Goal: Task Accomplishment & Management: Manage account settings

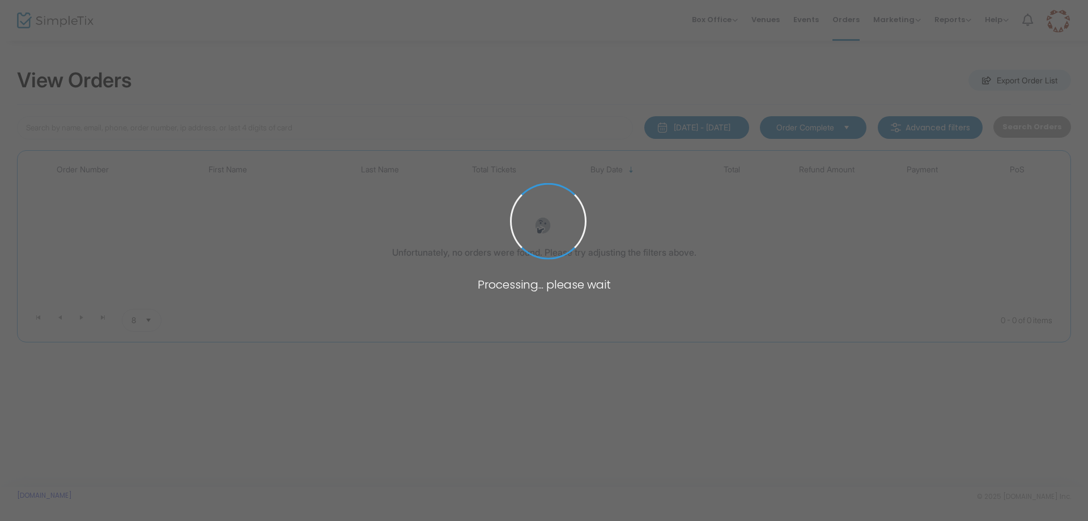
type input "[PERSON_NAME]"
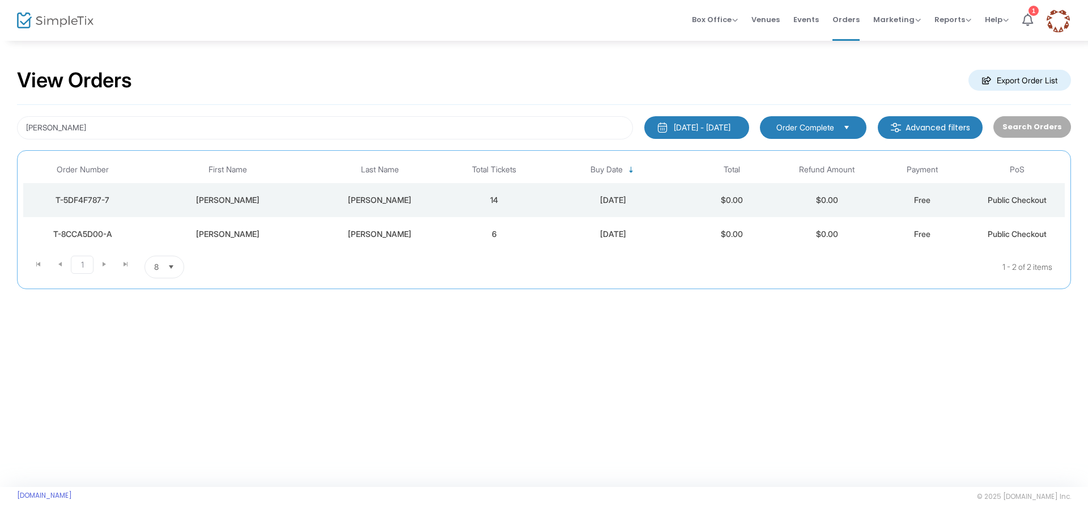
click at [89, 198] on div "T-5DF4F787-7" at bounding box center [82, 199] width 113 height 11
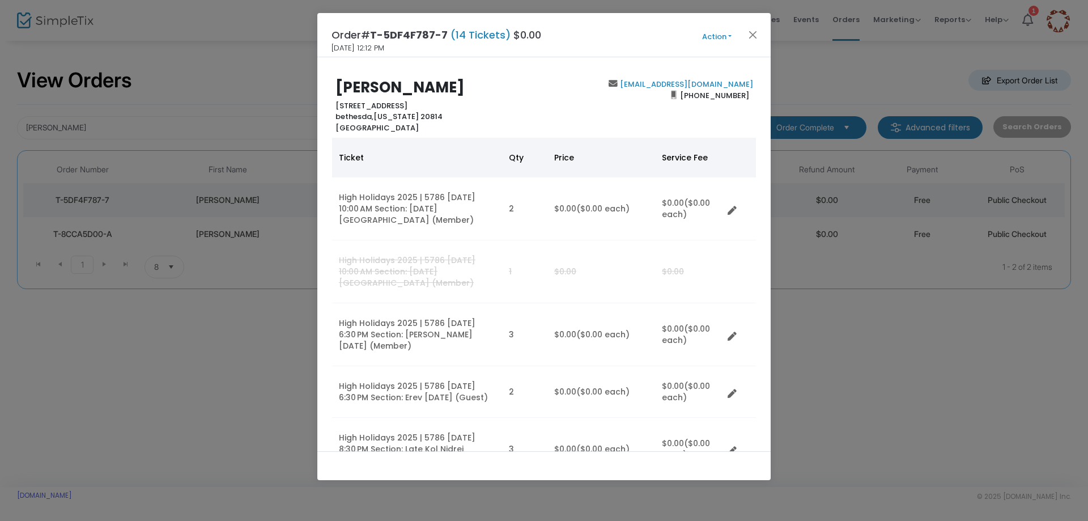
click at [720, 38] on button "Action" at bounding box center [717, 37] width 68 height 12
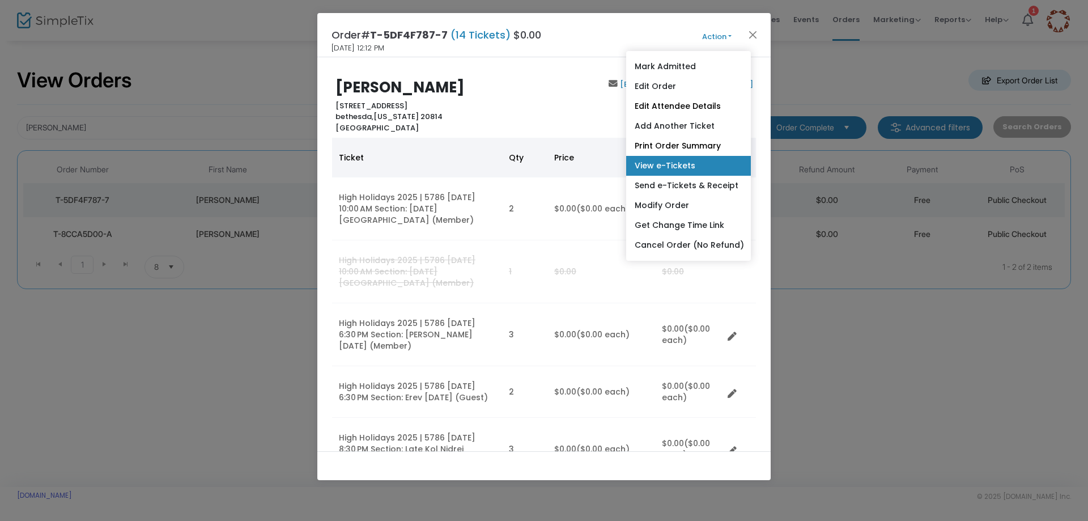
click at [658, 164] on link "View e-Tickets" at bounding box center [688, 166] width 125 height 20
